Goal: Information Seeking & Learning: Learn about a topic

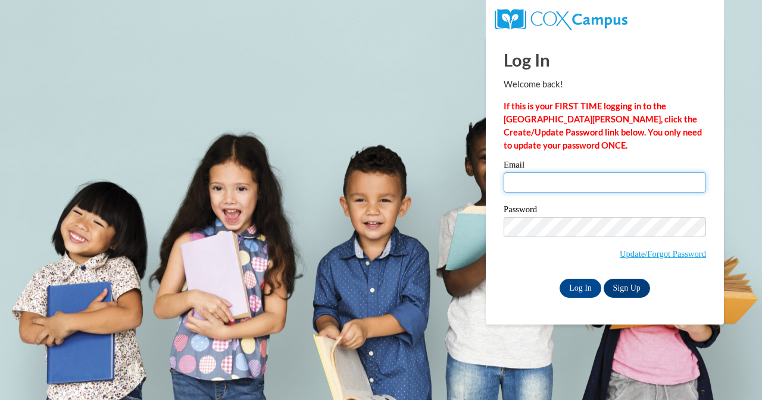
click at [597, 186] on input "Email" at bounding box center [604, 183] width 202 height 20
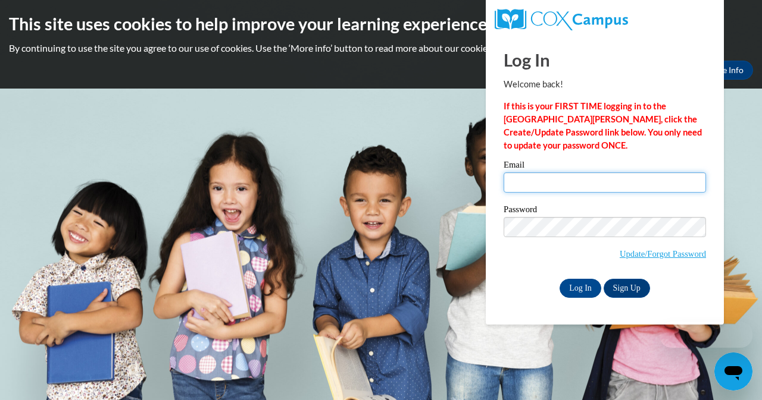
type input "kiarandolph7123@gmail.com"
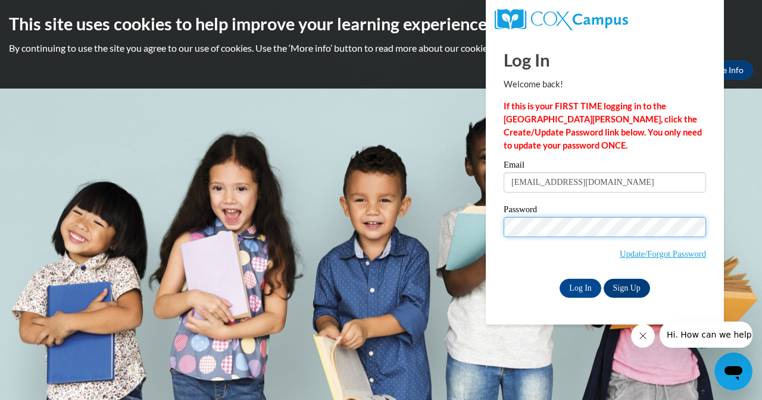
click at [559, 279] on input "Log In" at bounding box center [580, 288] width 42 height 19
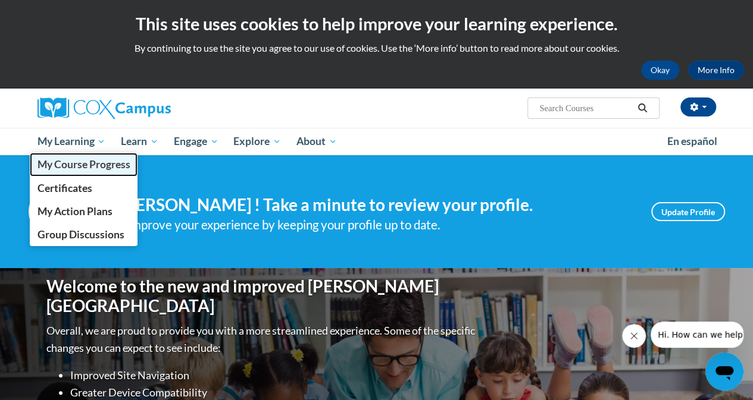
click at [74, 167] on span "My Course Progress" at bounding box center [83, 164] width 93 height 12
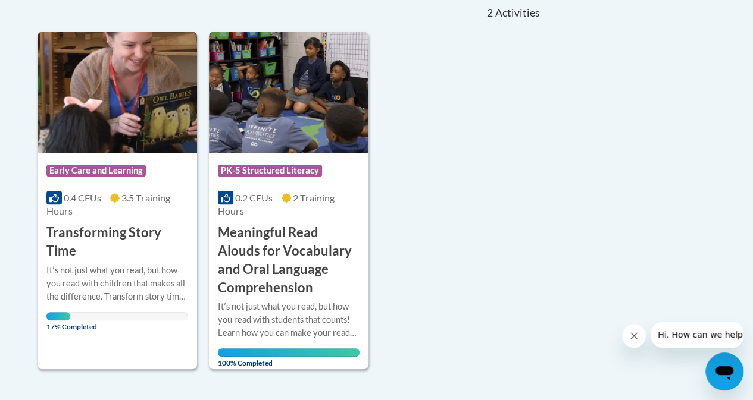
scroll to position [276, 0]
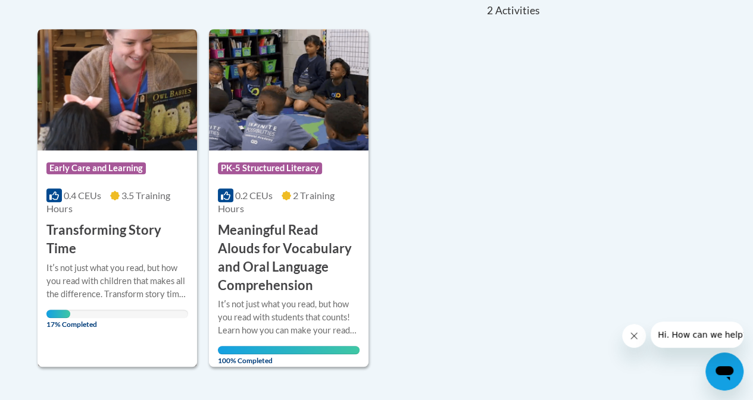
click at [87, 236] on h3 "Transforming Story Time" at bounding box center [117, 239] width 142 height 37
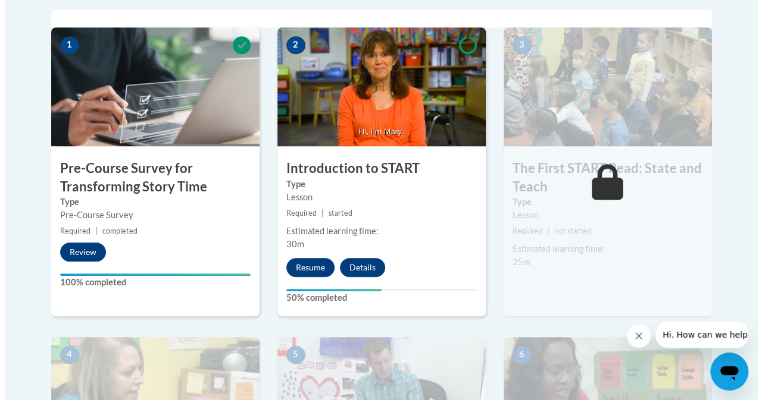
scroll to position [414, 0]
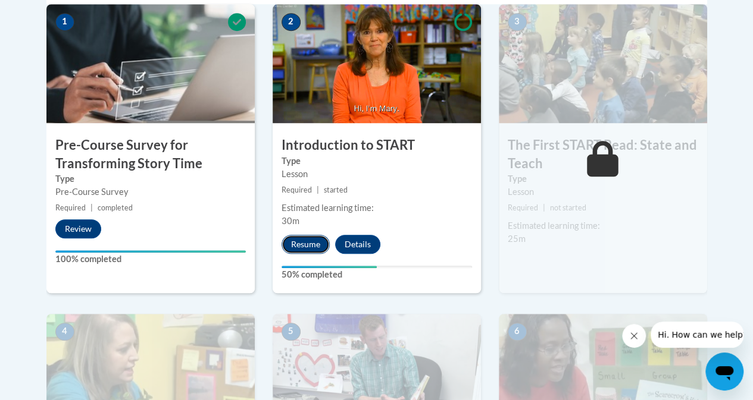
click at [300, 251] on button "Resume" at bounding box center [305, 244] width 48 height 19
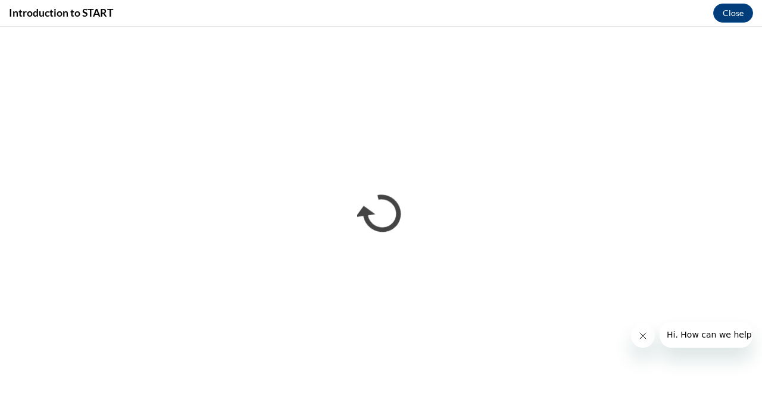
scroll to position [0, 0]
click at [641, 343] on button "Close message from company" at bounding box center [642, 336] width 24 height 24
